Goal: Task Accomplishment & Management: Manage account settings

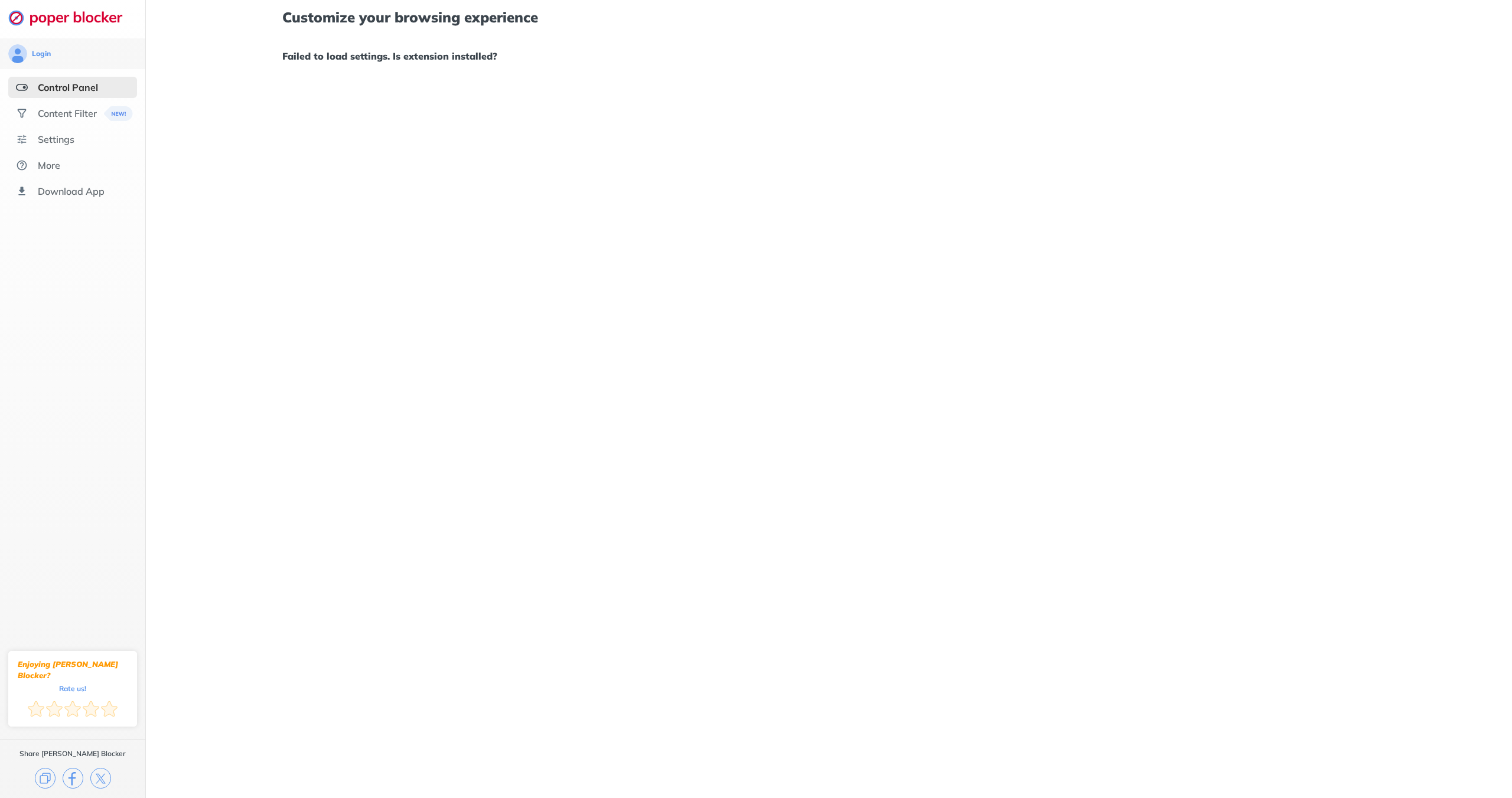
click at [1247, 64] on div "Customize your browsing experience Failed to load settings. Is extension instal…" at bounding box center [829, 37] width 1093 height 74
click at [1278, 77] on div "Customize your browsing experience Failed to load settings. Is extension instal…" at bounding box center [829, 399] width 1366 height 798
click at [67, 92] on div "Control Panel" at bounding box center [67, 88] width 60 height 12
